Goal: Use online tool/utility: Use online tool/utility

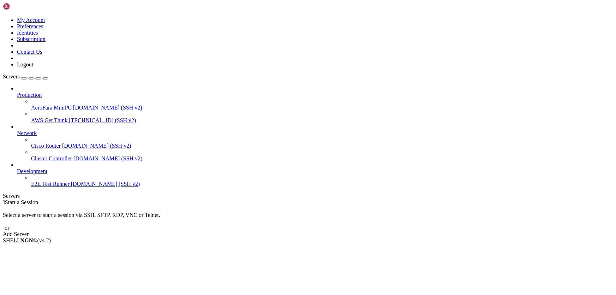
click at [73, 104] on span "[DOMAIN_NAME] (SSH v2)" at bounding box center [107, 107] width 69 height 6
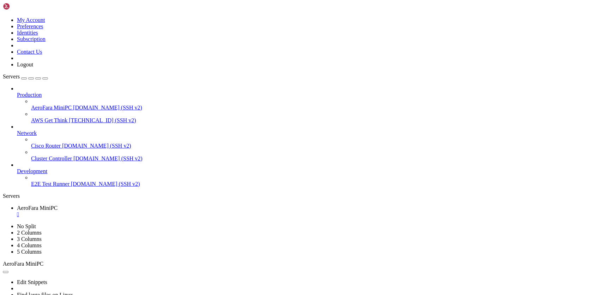
scroll to position [5978, 0]
drag, startPoint x: 406, startPoint y: 501, endPoint x: 6, endPoint y: 465, distance: 401.6
drag, startPoint x: 72, startPoint y: 389, endPoint x: 167, endPoint y: 389, distance: 95.3
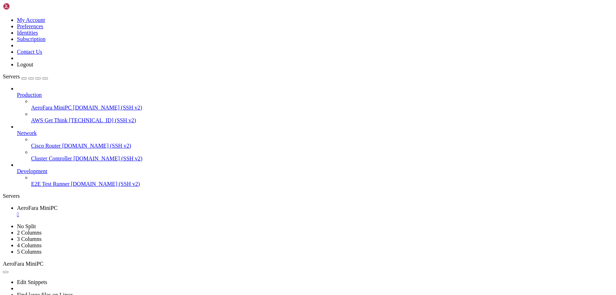
drag, startPoint x: 130, startPoint y: 406, endPoint x: 68, endPoint y: 407, distance: 61.4
drag, startPoint x: 127, startPoint y: 399, endPoint x: 80, endPoint y: 403, distance: 47.8
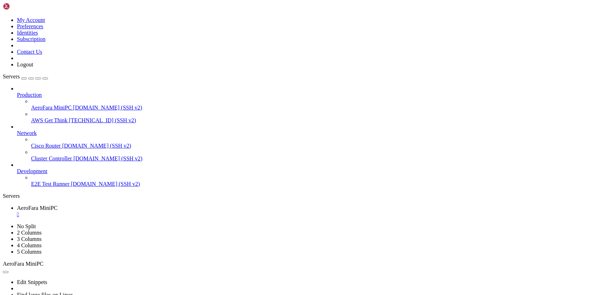
drag, startPoint x: 282, startPoint y: 436, endPoint x: 188, endPoint y: 434, distance: 93.9
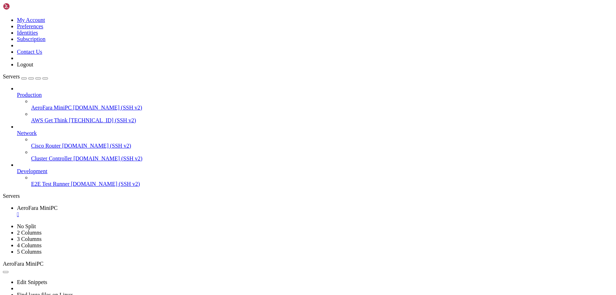
scroll to position [6301, 0]
drag, startPoint x: 336, startPoint y: 376, endPoint x: 189, endPoint y: 378, distance: 147.6
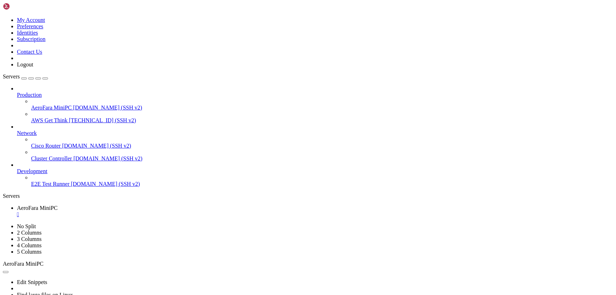
scroll to position [6841, 0]
drag, startPoint x: 240, startPoint y: 539, endPoint x: 6, endPoint y: 365, distance: 291.4
copy div "0|LOREM-Ipsu:Dolo | Sita 973 - Consect Adipiscing: 9 | Elits Doeiusmo: 04 6|TEM…"
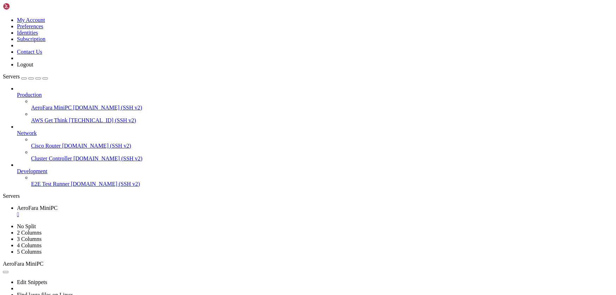
drag, startPoint x: 380, startPoint y: 491, endPoint x: 5, endPoint y: 357, distance: 397.8
